Goal: Information Seeking & Learning: Learn about a topic

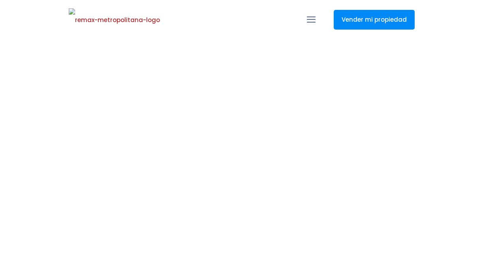
select select
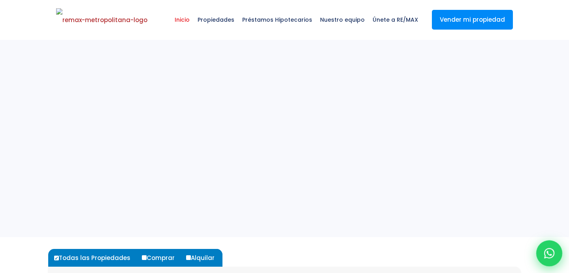
click at [483, 258] on icon at bounding box center [549, 254] width 10 height 10
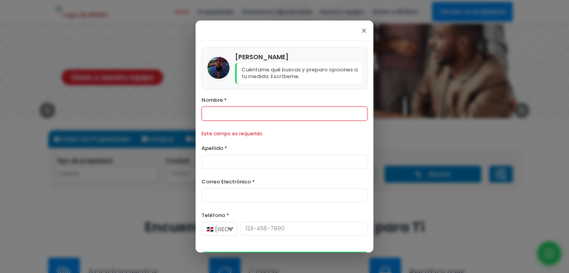
scroll to position [134, 0]
